Goal: Find specific page/section

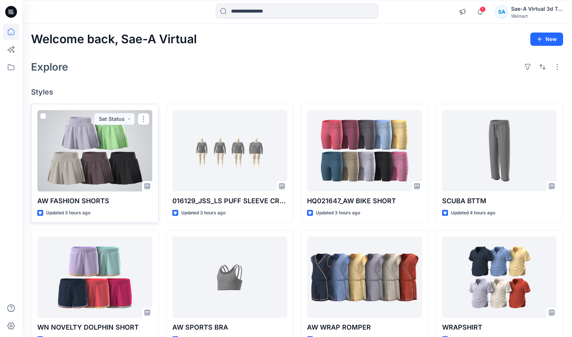
click at [109, 176] on div at bounding box center [94, 150] width 115 height 81
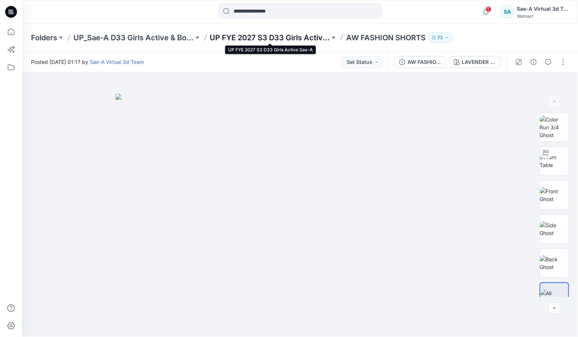
click at [307, 36] on p "UP FYE 2027 S3 D33 Girls Active Sae-A" at bounding box center [270, 37] width 120 height 10
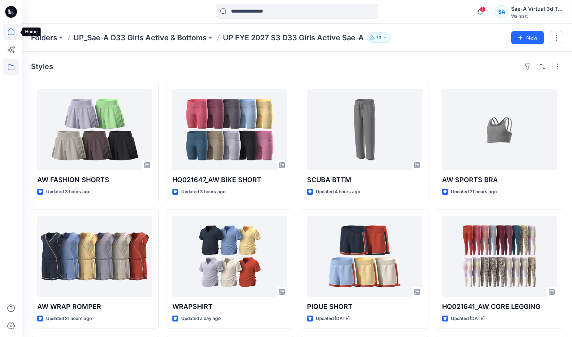
click at [8, 32] on icon at bounding box center [11, 31] width 7 height 7
